Goal: Task Accomplishment & Management: Manage account settings

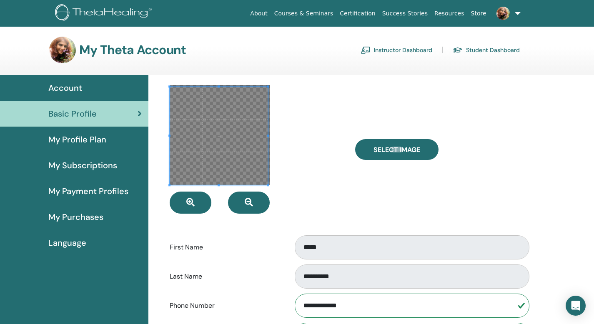
click at [77, 89] on span "Account" at bounding box center [65, 88] width 34 height 13
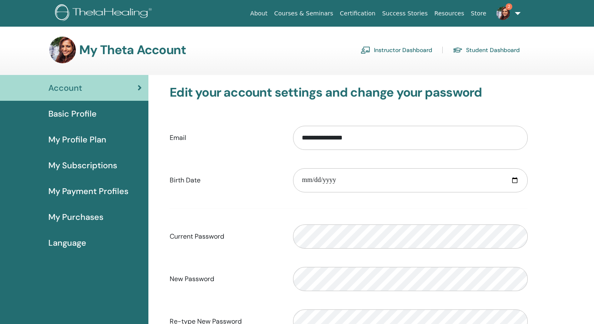
click at [382, 48] on link "Instructor Dashboard" at bounding box center [397, 49] width 72 height 13
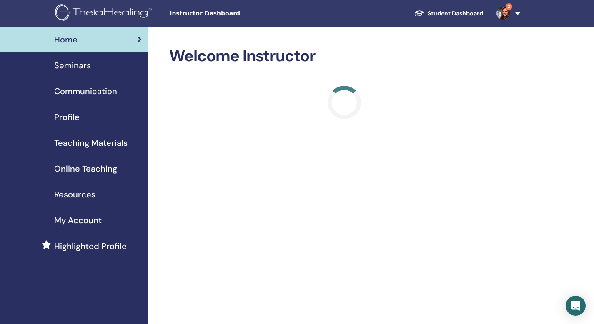
click at [87, 69] on span "Seminars" at bounding box center [72, 65] width 37 height 13
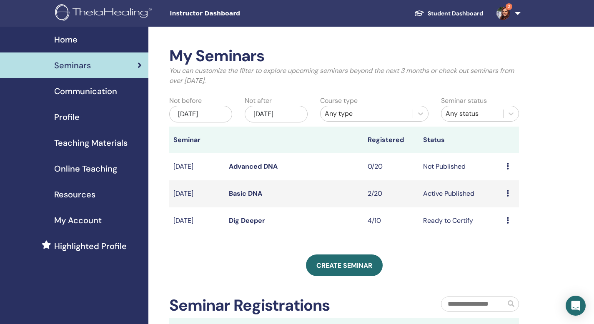
click at [507, 166] on icon at bounding box center [508, 166] width 3 height 7
click at [501, 210] on p "Cancel" at bounding box center [504, 210] width 32 height 10
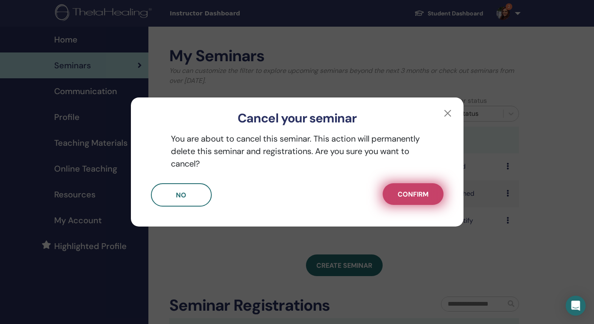
click at [416, 191] on span "Confirm" at bounding box center [413, 194] width 31 height 9
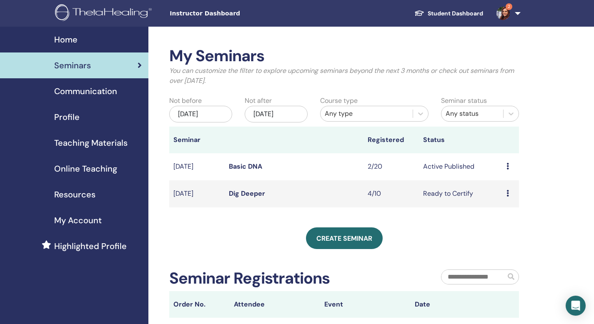
click at [502, 17] on img at bounding box center [503, 13] width 13 height 13
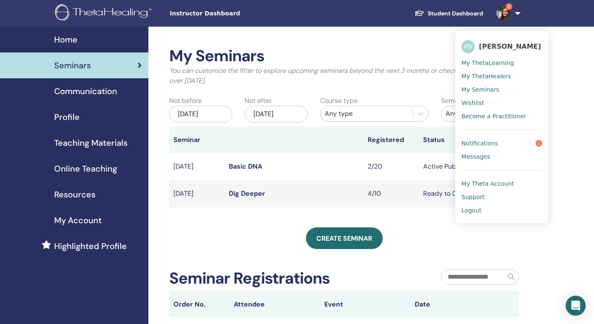
click at [489, 141] on span "Notifications" at bounding box center [479, 144] width 37 height 8
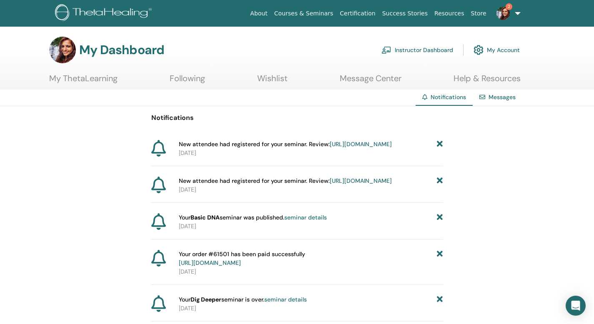
click at [330, 148] on link "[URL][DOMAIN_NAME]" at bounding box center [361, 144] width 62 height 8
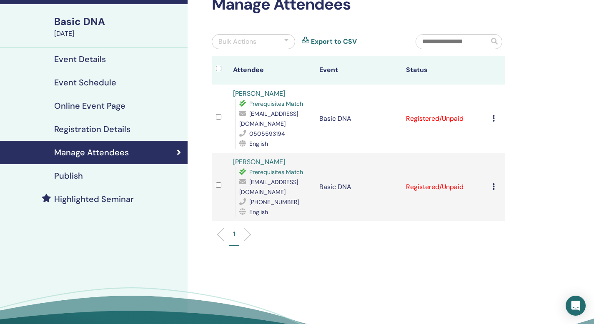
scroll to position [61, 0]
